Goal: Information Seeking & Learning: Learn about a topic

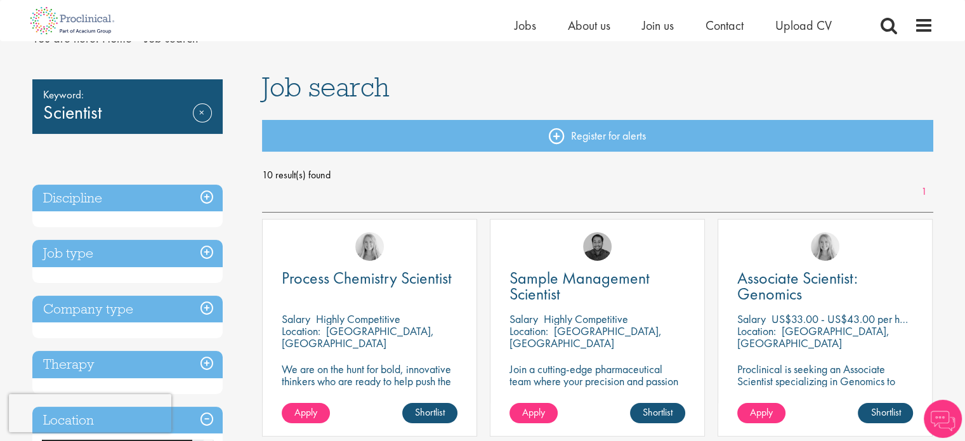
scroll to position [63, 0]
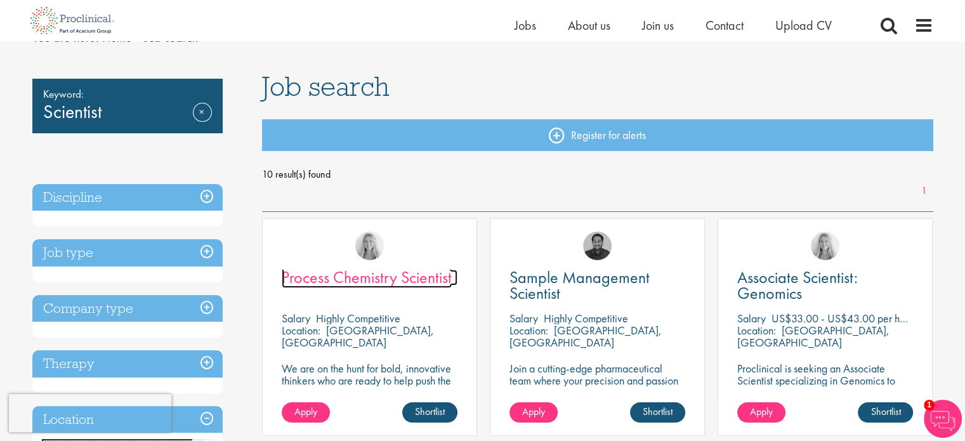
click at [414, 273] on span "Process Chemistry Scientist" at bounding box center [367, 277] width 170 height 22
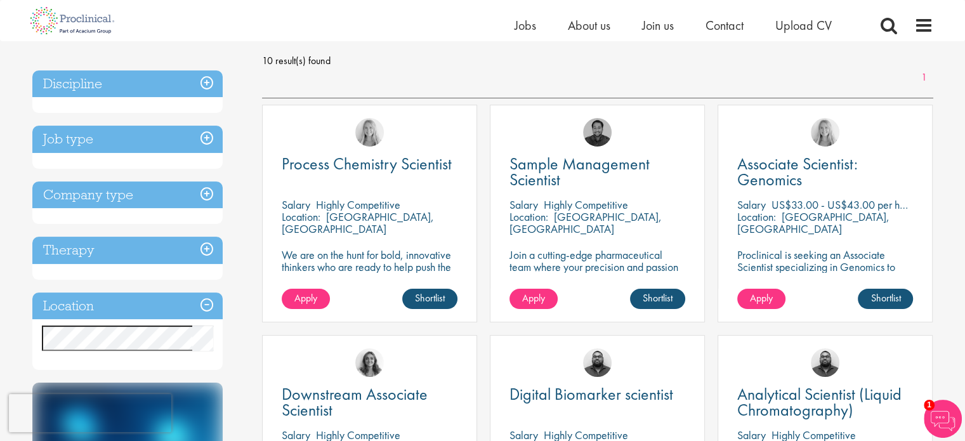
scroll to position [192, 0]
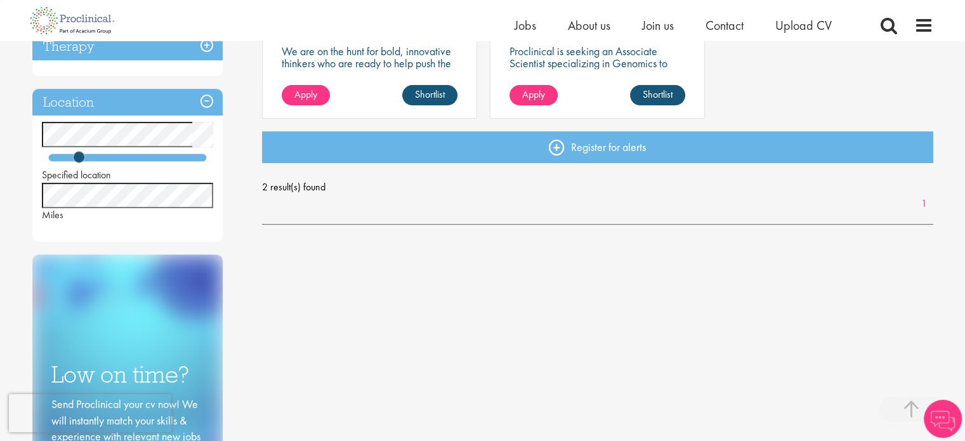
scroll to position [127, 0]
